Goal: Transaction & Acquisition: Purchase product/service

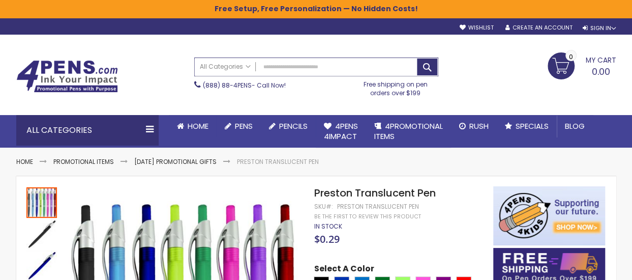
click at [282, 71] on input "Search" at bounding box center [316, 67] width 243 height 18
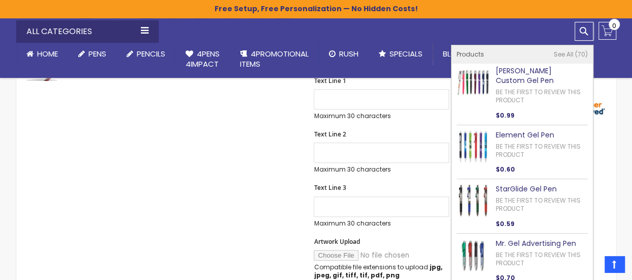
scroll to position [276, 0]
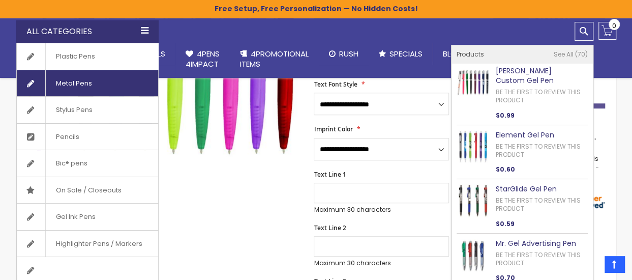
click at [84, 83] on span "Metal Pens" at bounding box center [73, 83] width 57 height 26
type input "***"
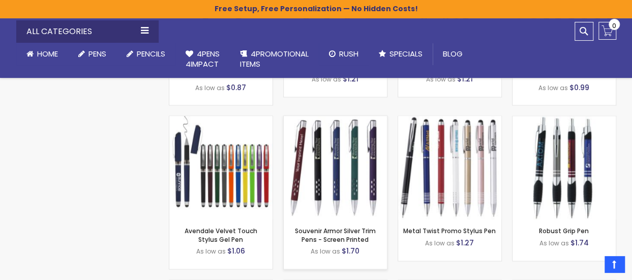
scroll to position [2593, 0]
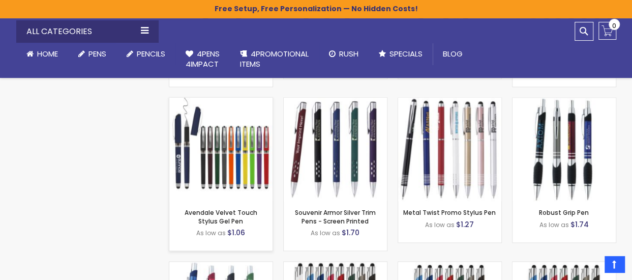
click at [234, 157] on img at bounding box center [220, 149] width 103 height 103
click at [236, 157] on img at bounding box center [220, 149] width 103 height 103
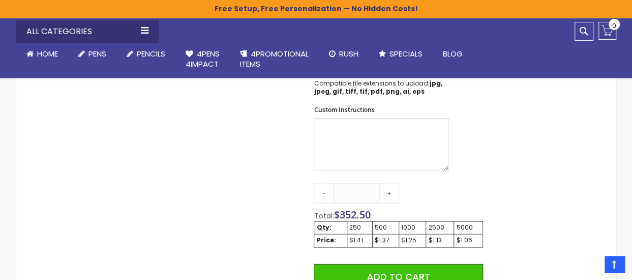
scroll to position [578, 0]
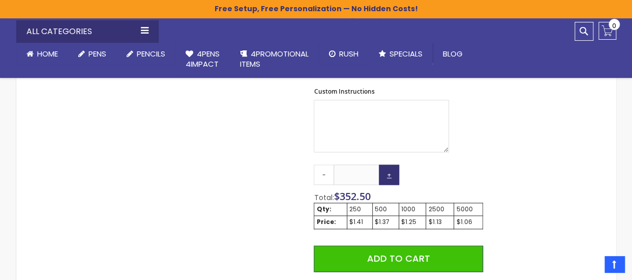
click at [391, 170] on link "+" at bounding box center [389, 174] width 20 height 20
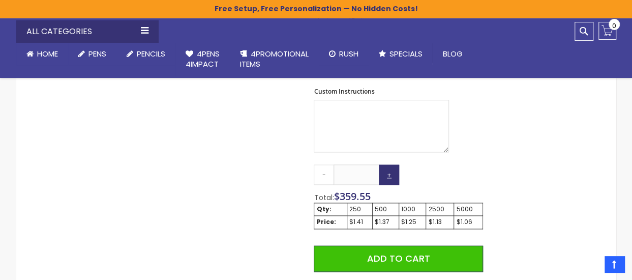
click at [391, 170] on link "+" at bounding box center [389, 174] width 20 height 20
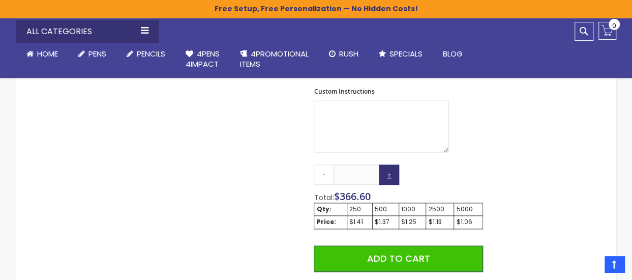
click at [391, 170] on link "+" at bounding box center [389, 174] width 20 height 20
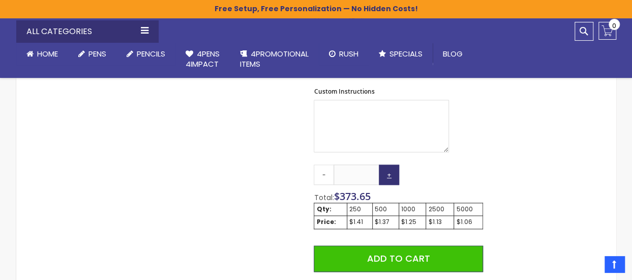
click at [391, 170] on link "+" at bounding box center [389, 174] width 20 height 20
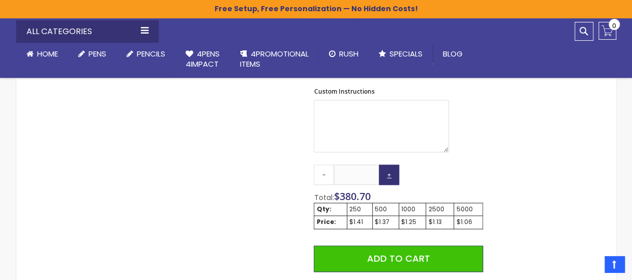
click at [391, 170] on link "+" at bounding box center [389, 174] width 20 height 20
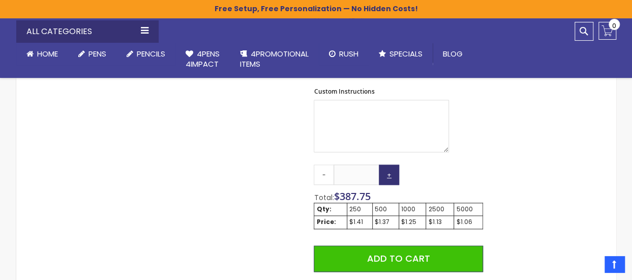
click at [391, 170] on link "+" at bounding box center [389, 174] width 20 height 20
click at [368, 176] on input "***" at bounding box center [357, 174] width 46 height 20
type input "*"
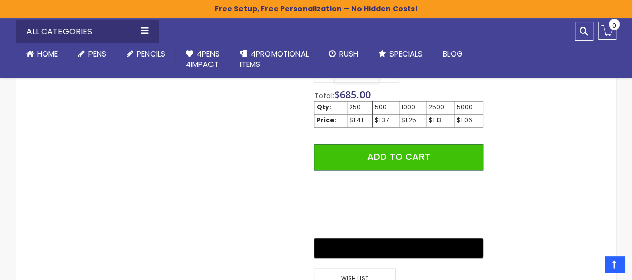
type input "***"
click at [520, 140] on div "Skip to the end of the images gallery Skip to the beginning of the images galle…" at bounding box center [316, 19] width 590 height 1026
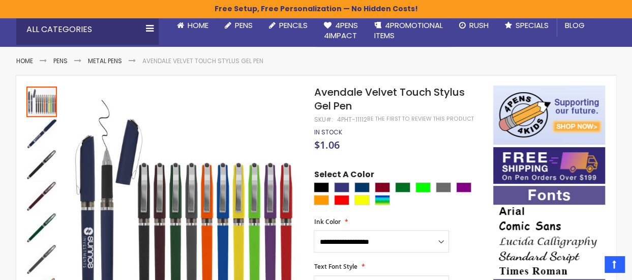
scroll to position [0, 0]
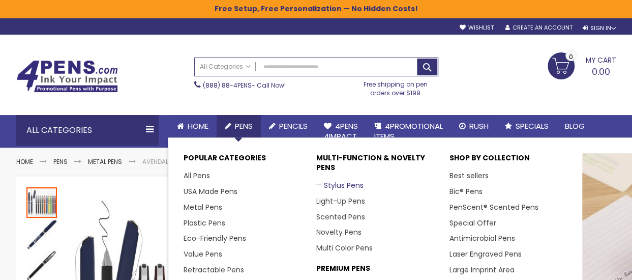
click at [333, 185] on link "Stylus Pens" at bounding box center [339, 185] width 47 height 10
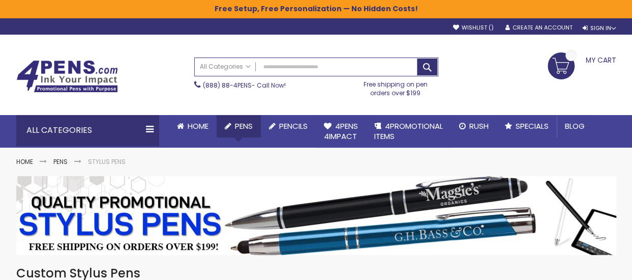
click at [244, 121] on span "Pens" at bounding box center [244, 126] width 18 height 11
